Goal: Information Seeking & Learning: Stay updated

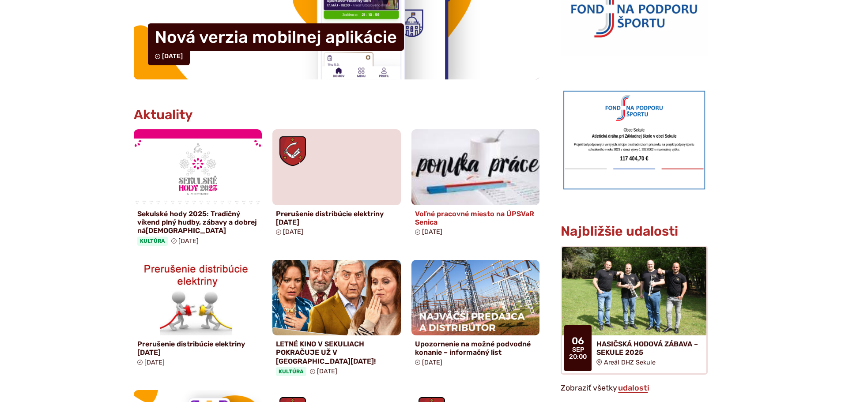
scroll to position [353, 0]
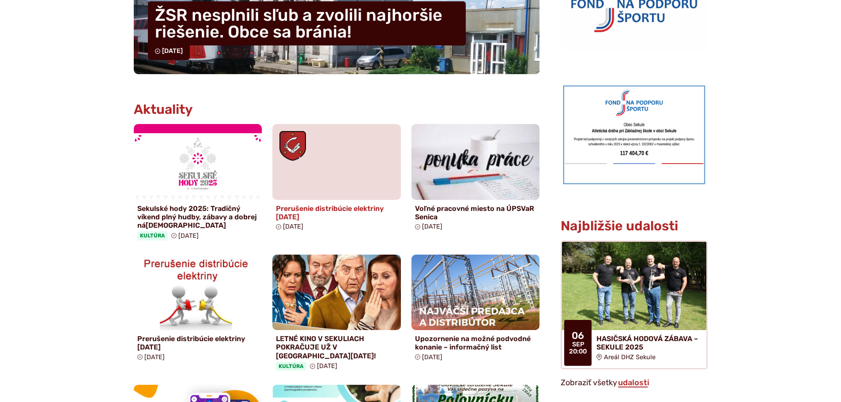
click at [291, 214] on h4 "Prerušenie distribúcie elektriny [DATE]" at bounding box center [336, 212] width 121 height 17
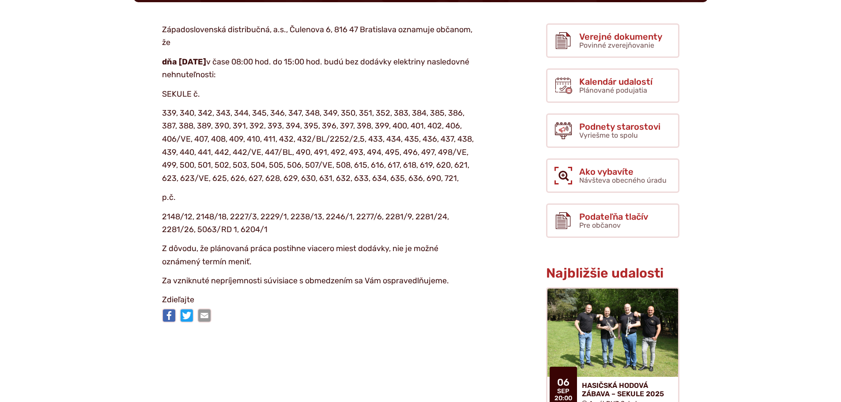
scroll to position [221, 0]
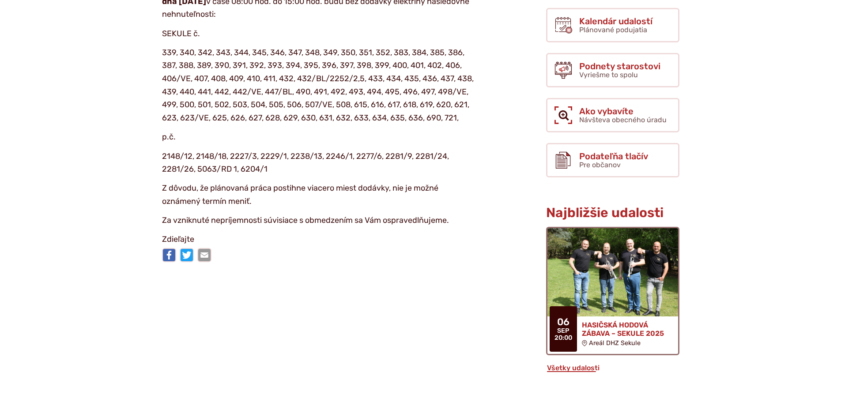
click at [609, 327] on h4 "HASIČSKÁ HODOVÁ ZÁBAVA – SEKULE 2025" at bounding box center [626, 329] width 89 height 17
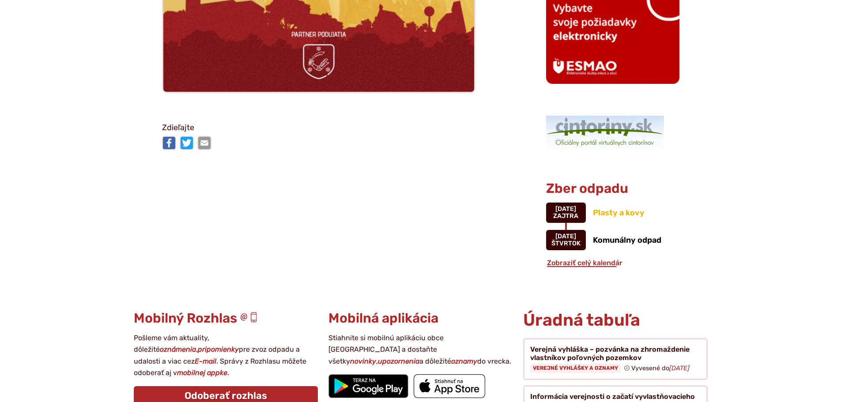
scroll to position [839, 0]
